Goal: Find specific page/section: Find specific page/section

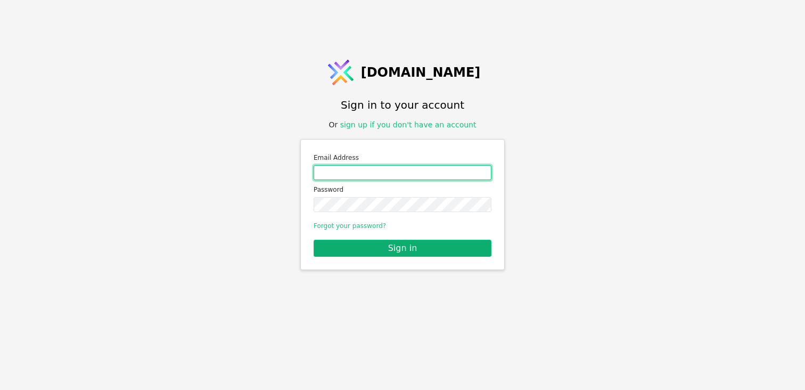
type input "[EMAIL_ADDRESS][PERSON_NAME][DOMAIN_NAME]"
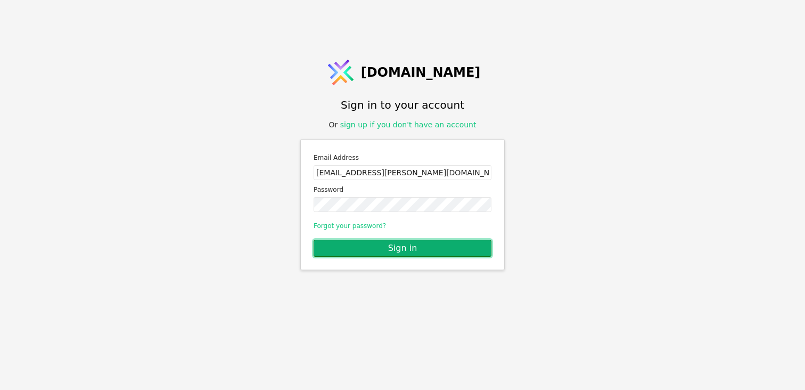
click at [384, 253] on button "Sign in" at bounding box center [403, 248] width 178 height 17
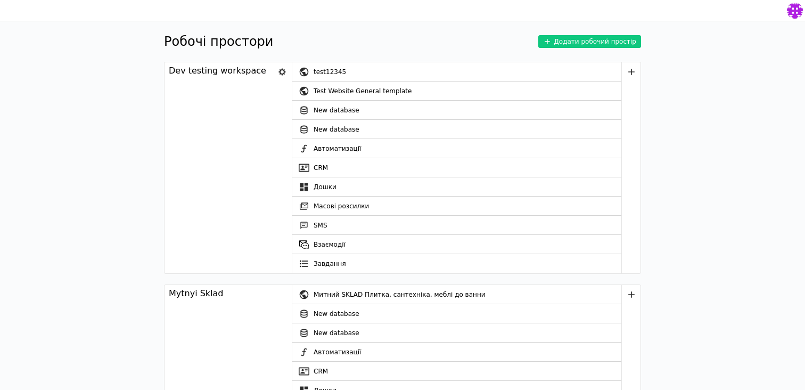
scroll to position [118, 0]
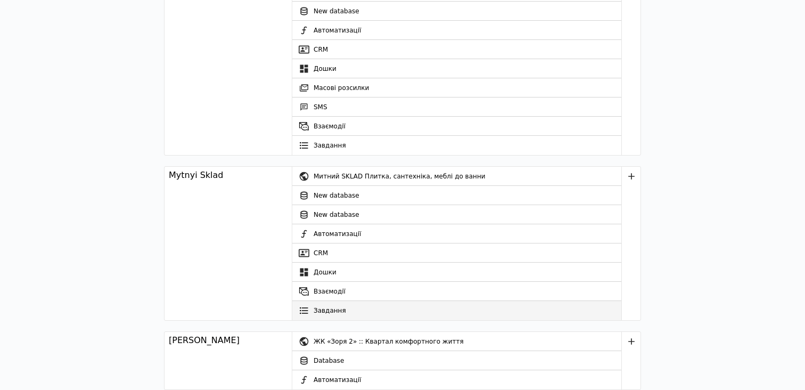
click at [325, 310] on link "Завдання" at bounding box center [456, 310] width 329 height 19
